Goal: Task Accomplishment & Management: Manage account settings

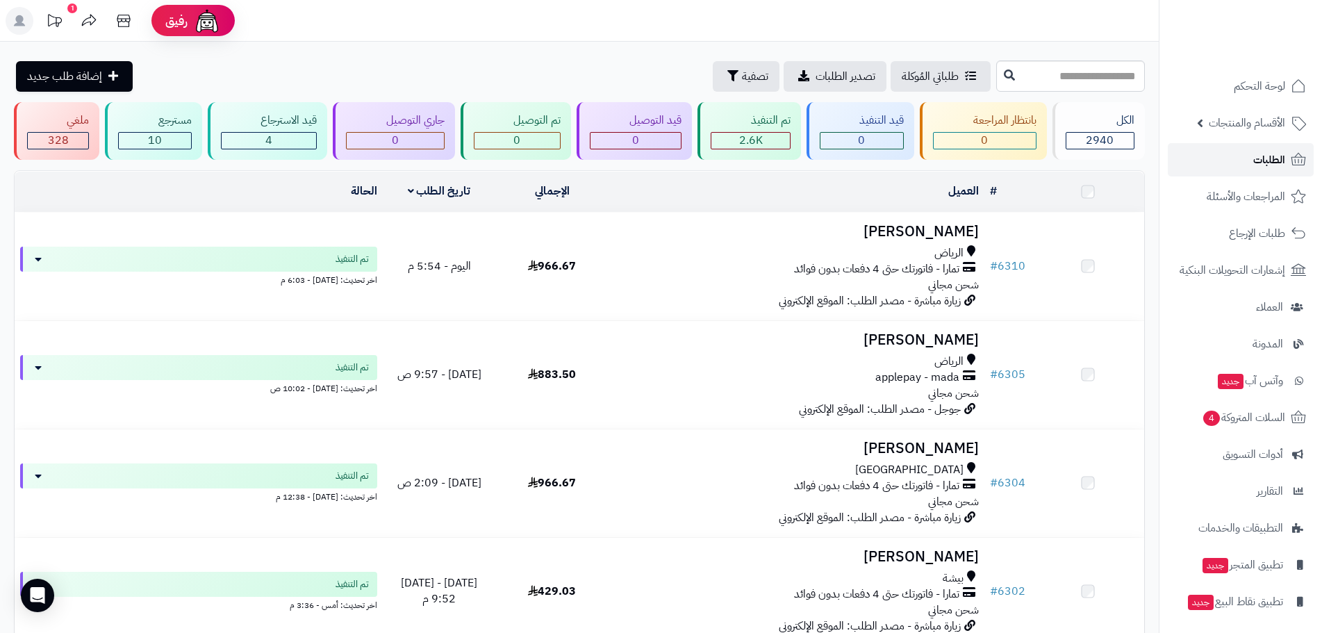
click at [1271, 162] on span "الطلبات" at bounding box center [1269, 159] width 32 height 19
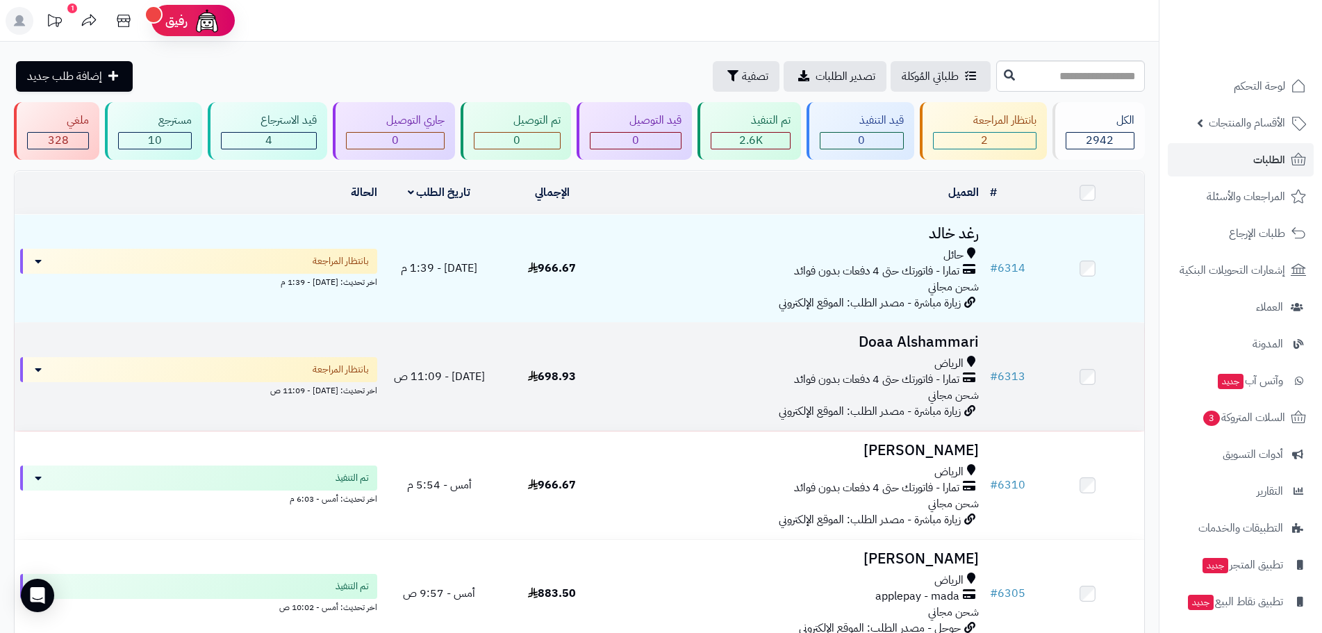
click at [909, 337] on h3 "Doaa Alshammari" at bounding box center [796, 342] width 365 height 16
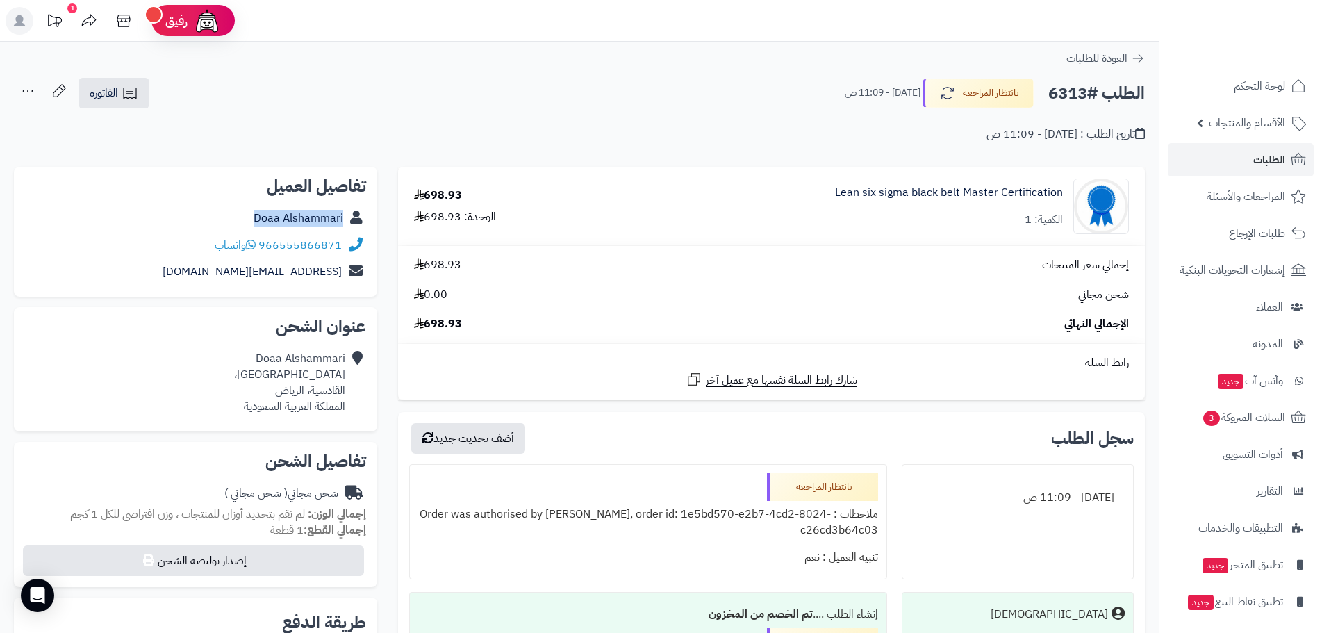
drag, startPoint x: 249, startPoint y: 213, endPoint x: 345, endPoint y: 219, distance: 96.0
click at [345, 219] on div "Doaa Alshammari" at bounding box center [195, 218] width 341 height 27
copy link "Doaa Alshammari"
click at [1258, 165] on span "الطلبات" at bounding box center [1269, 159] width 32 height 19
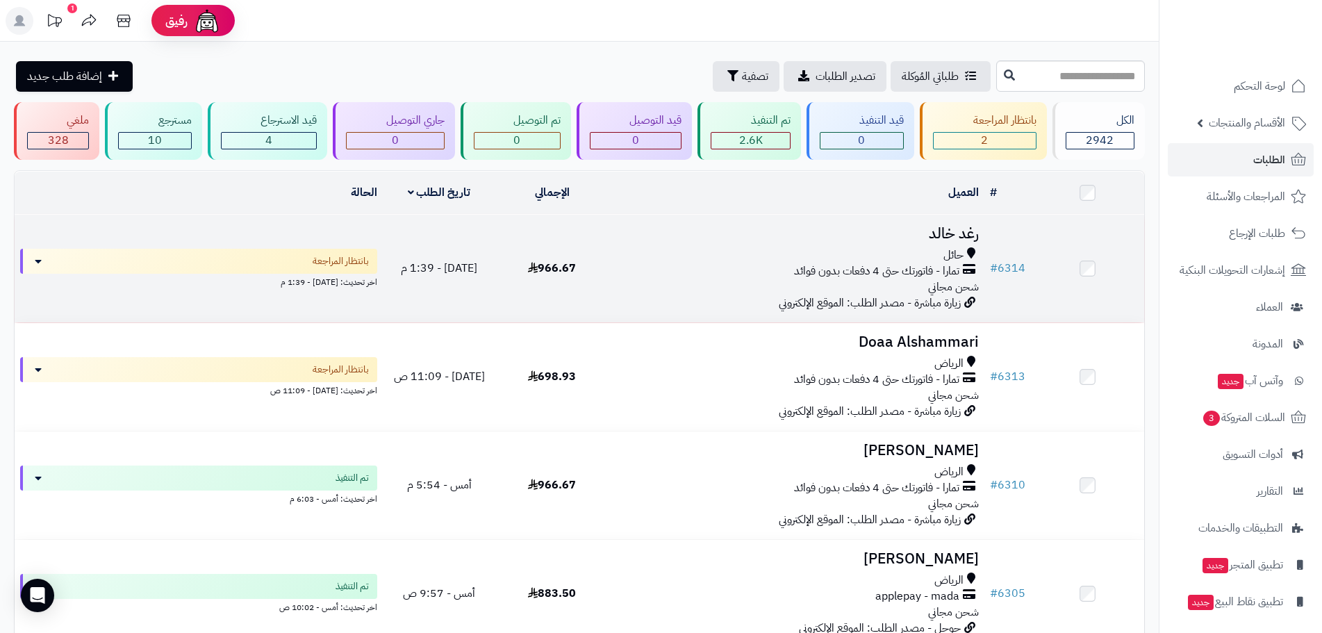
click at [934, 236] on h3 "رغد خالد" at bounding box center [796, 234] width 365 height 16
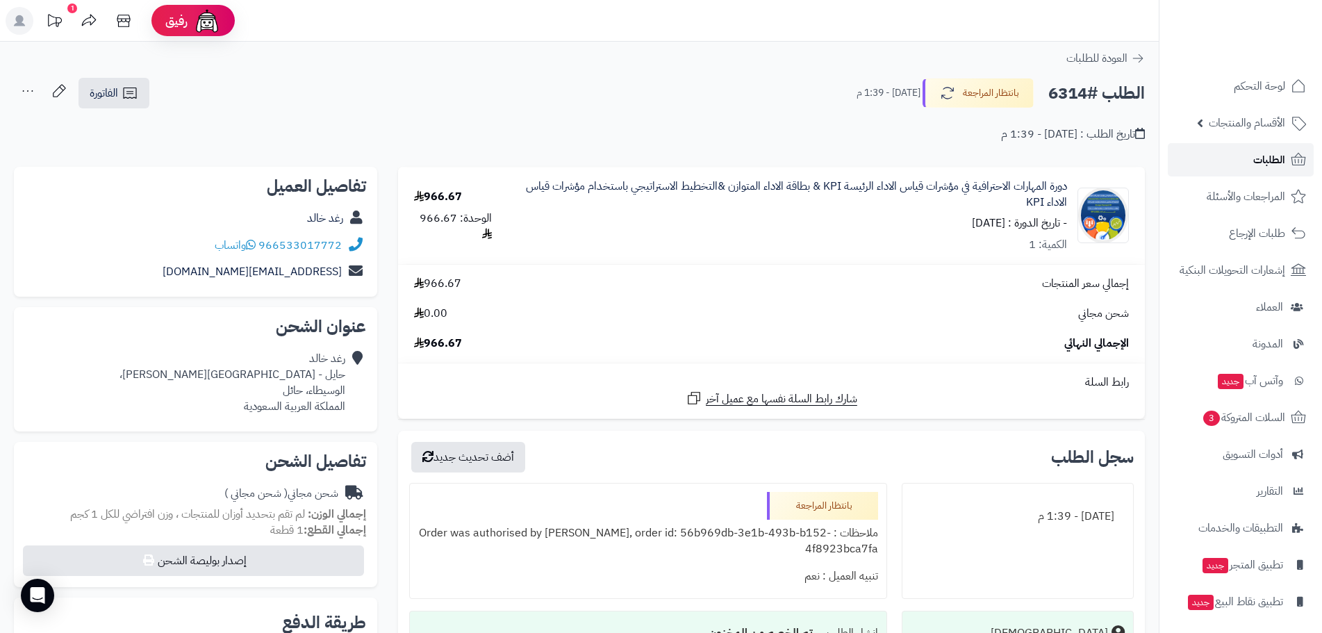
click at [1279, 152] on span "الطلبات" at bounding box center [1269, 159] width 32 height 19
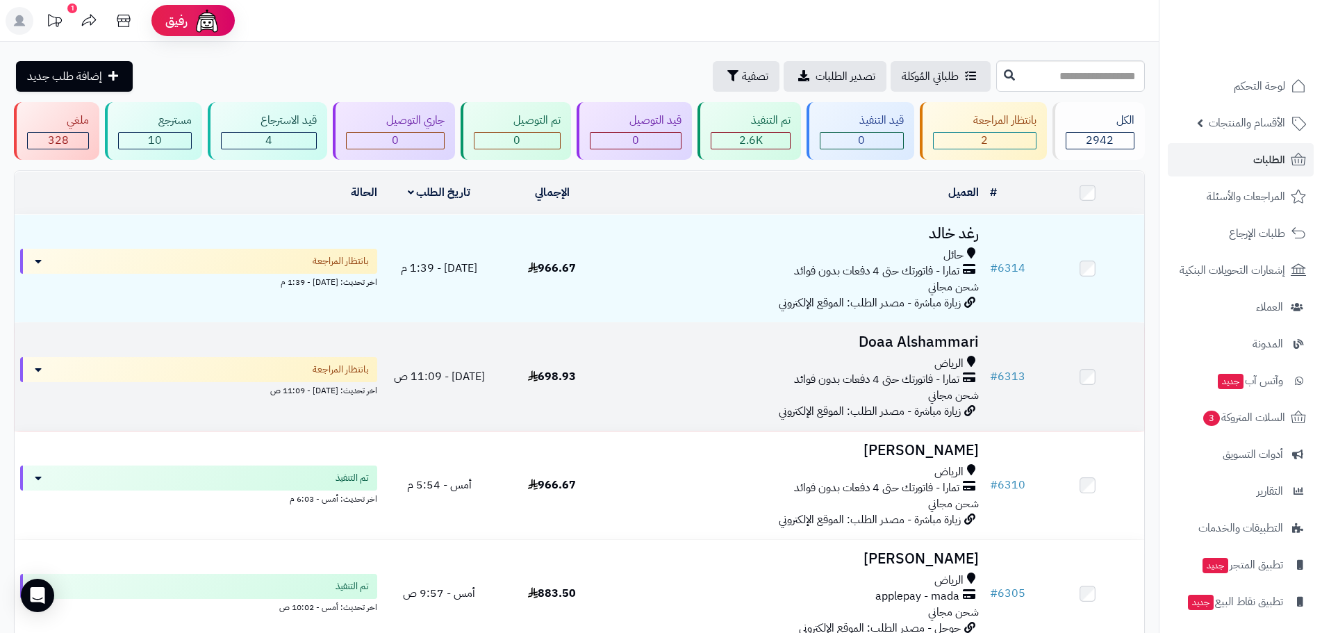
click at [892, 341] on h3 "Doaa Alshammari" at bounding box center [796, 342] width 365 height 16
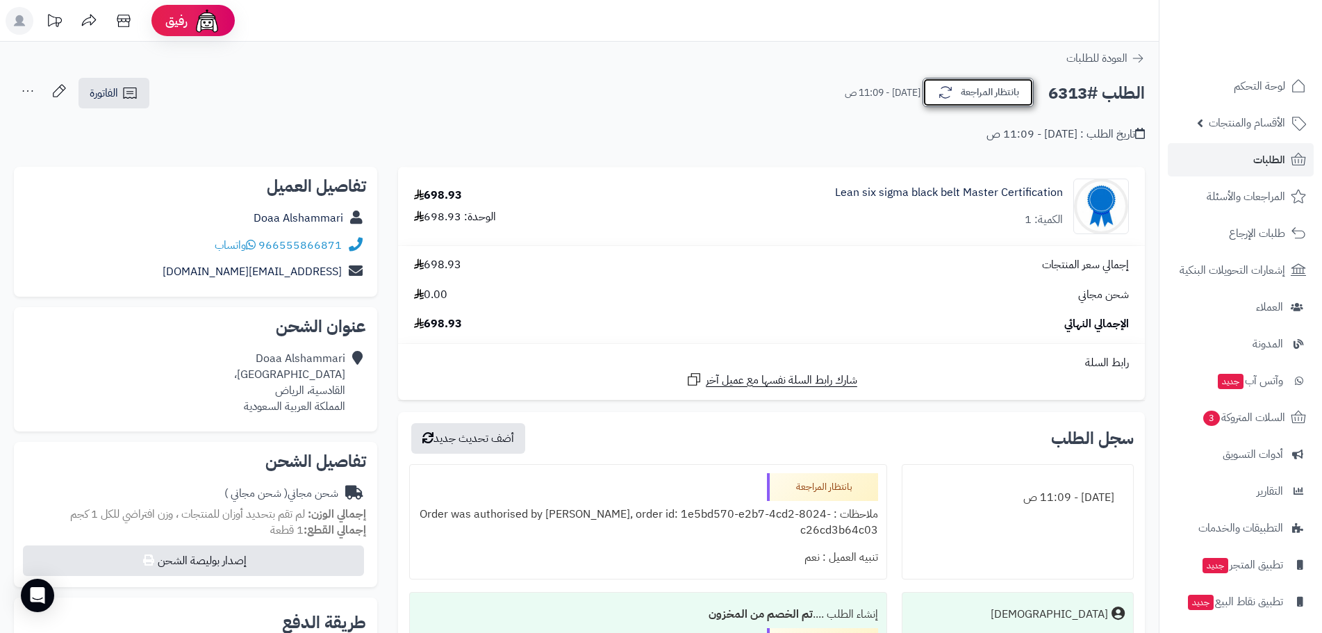
click at [1006, 101] on button "بانتظار المراجعة" at bounding box center [977, 92] width 111 height 29
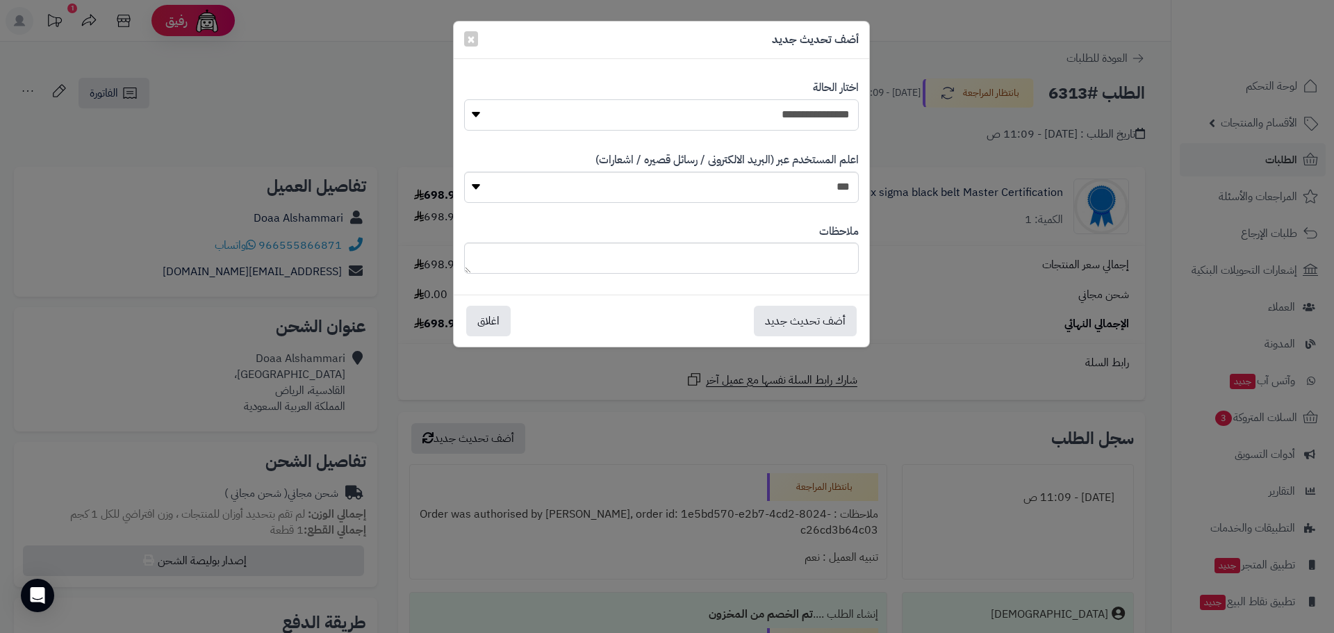
click at [825, 111] on select "**********" at bounding box center [661, 114] width 395 height 31
select select "*"
click at [464, 99] on select "**********" at bounding box center [661, 114] width 395 height 31
click at [813, 323] on button "أضف تحديث جديد" at bounding box center [805, 320] width 103 height 31
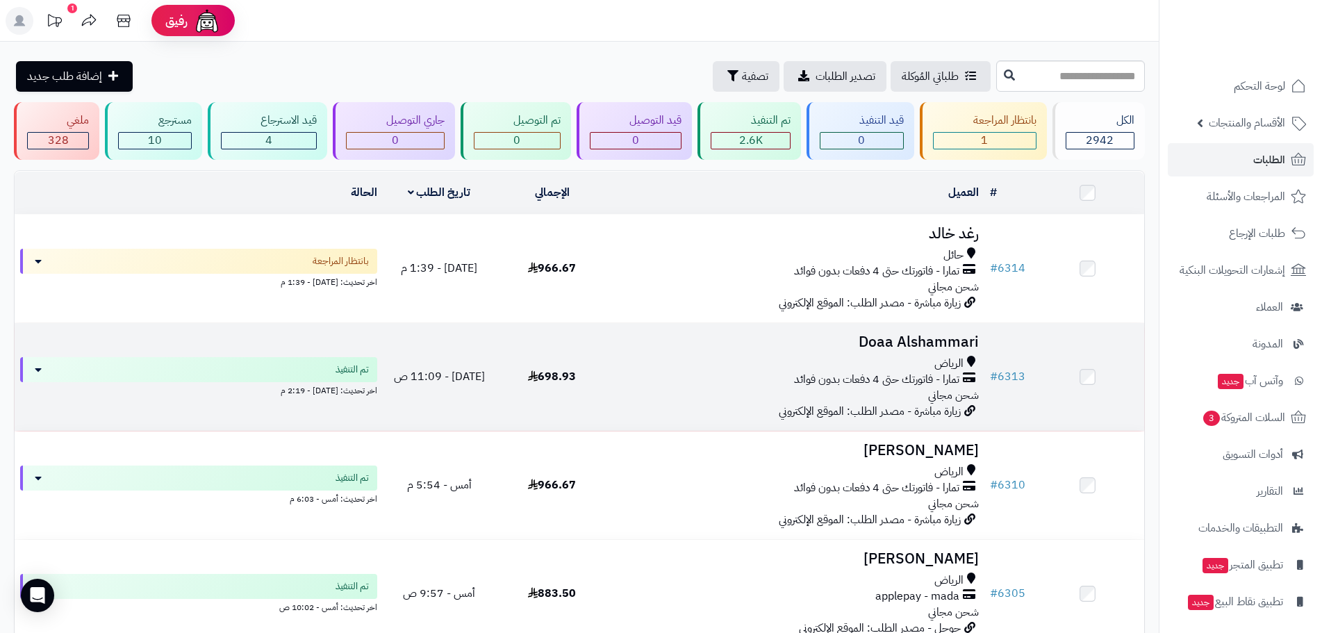
click at [898, 325] on td "Doaa Alshammari الرياض تمارا - فاتورتك حتى 4 دفعات بدون فوائد شحن مجاني زيارة م…" at bounding box center [797, 377] width 376 height 108
click at [899, 336] on h3 "Doaa Alshammari" at bounding box center [796, 342] width 365 height 16
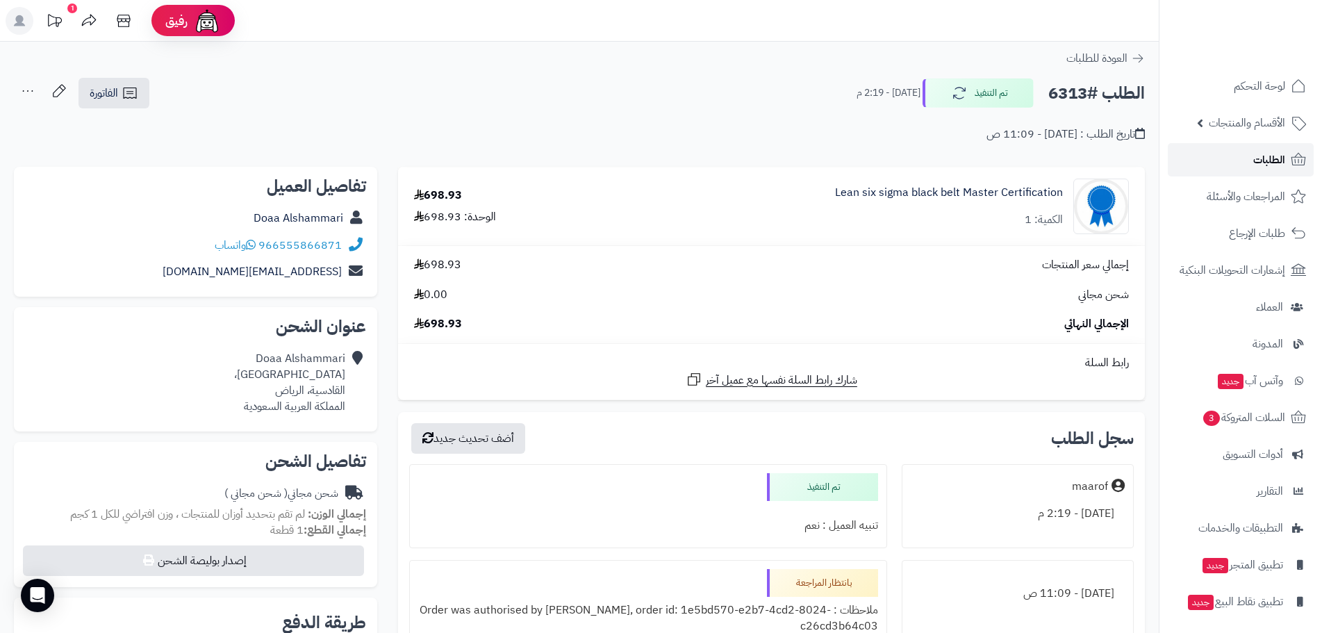
click at [1244, 166] on link "الطلبات" at bounding box center [1241, 159] width 146 height 33
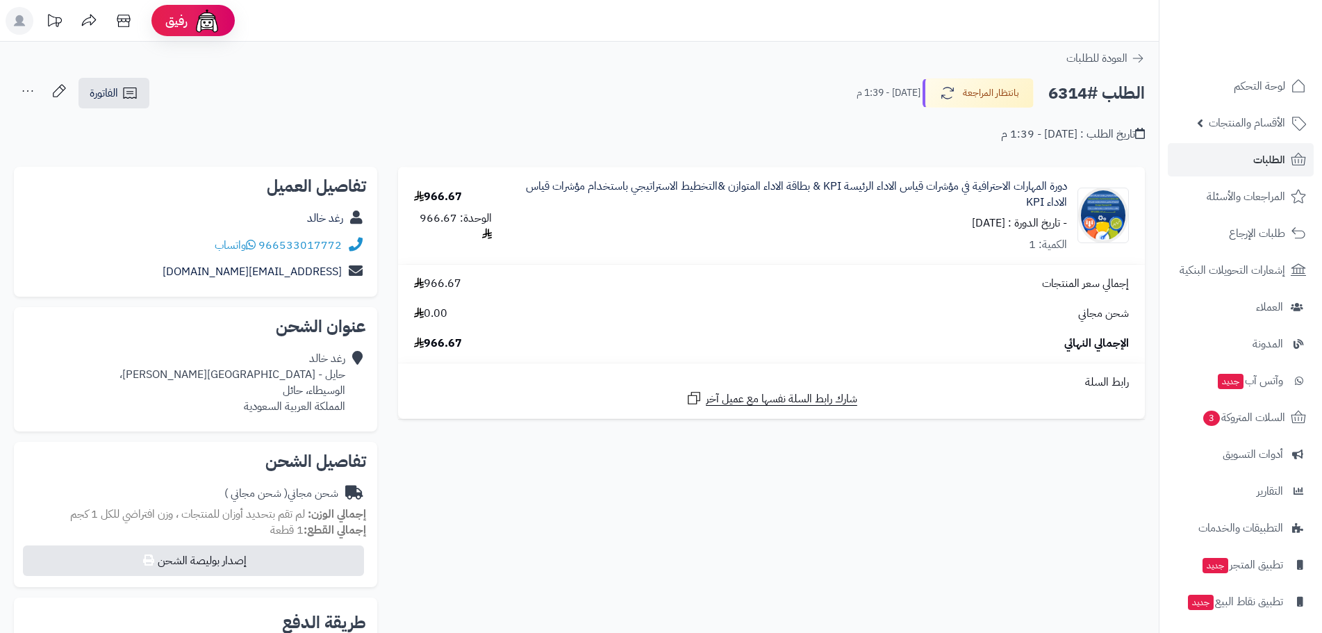
click at [1043, 84] on div "الطلب #6314 بانتظار المراجعة [DATE] - 1:39 م" at bounding box center [994, 92] width 301 height 29
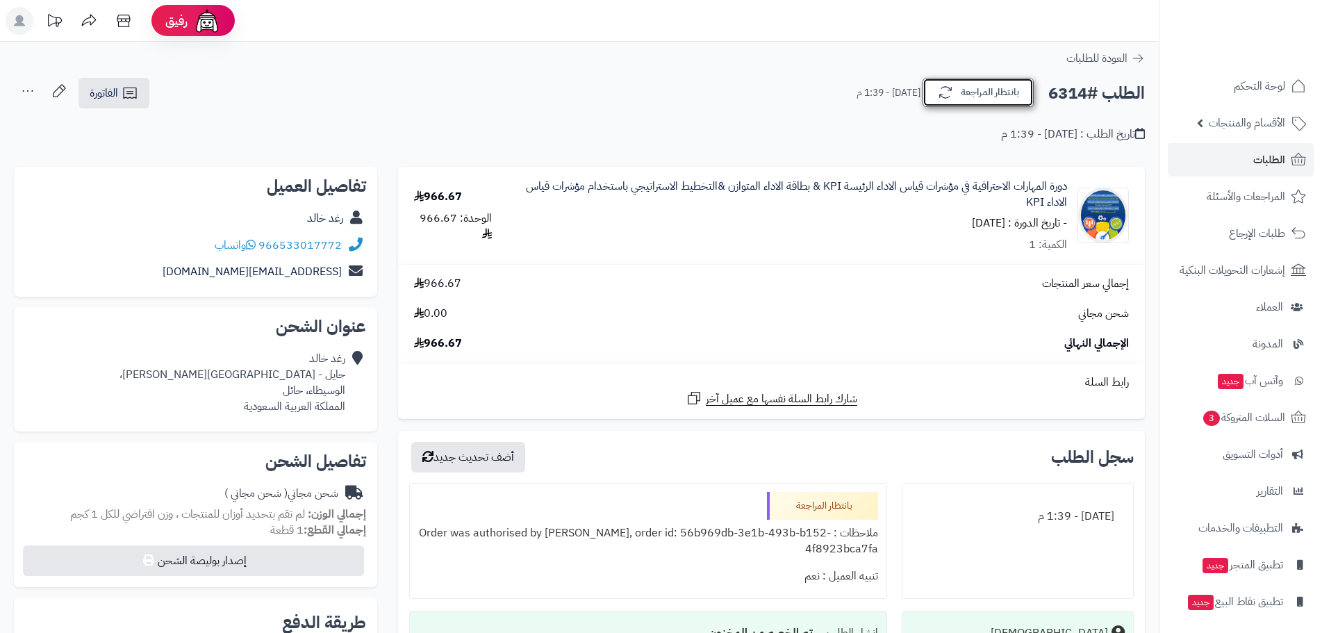
click at [984, 98] on button "بانتظار المراجعة" at bounding box center [977, 92] width 111 height 29
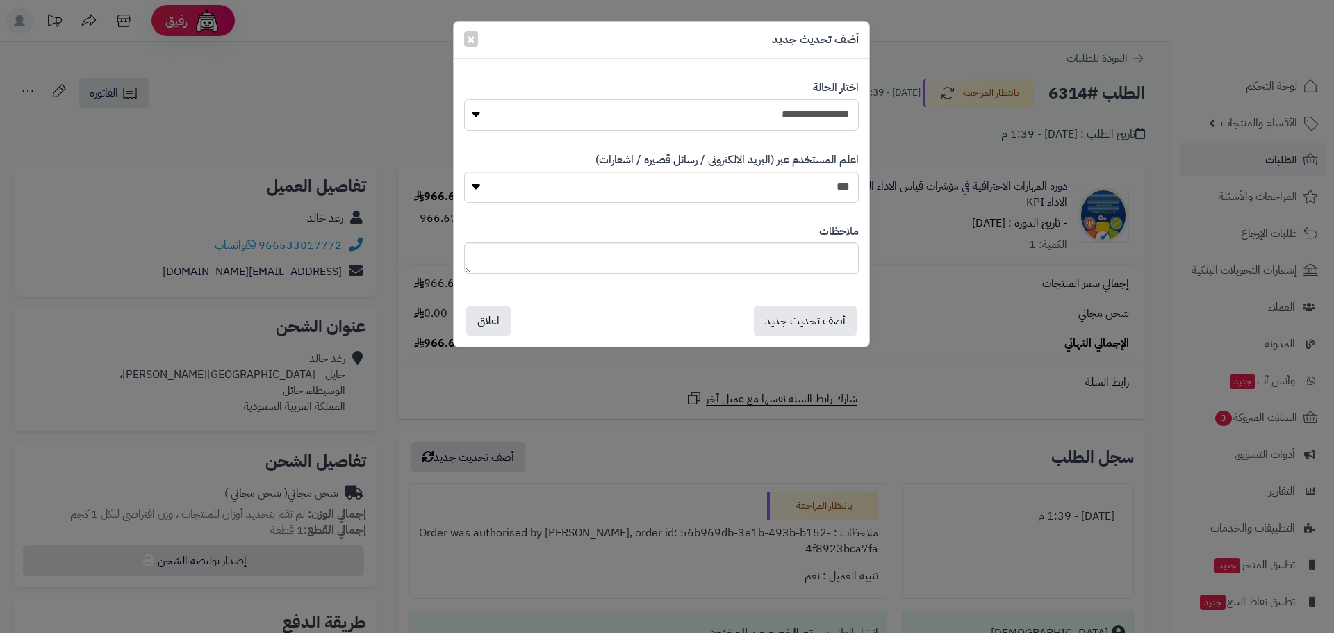
click at [843, 107] on select "**********" at bounding box center [661, 114] width 395 height 31
select select "*"
click at [464, 99] on select "**********" at bounding box center [661, 114] width 395 height 31
click at [813, 308] on button "أضف تحديث جديد" at bounding box center [805, 320] width 103 height 31
